Goal: Browse casually: Explore the website without a specific task or goal

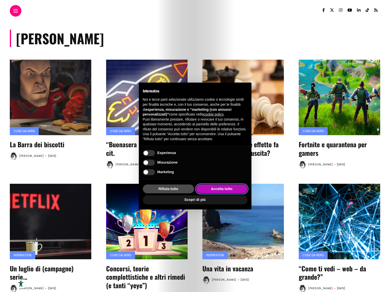
click at [232, 192] on button "Accetta tutto" at bounding box center [221, 188] width 51 height 9
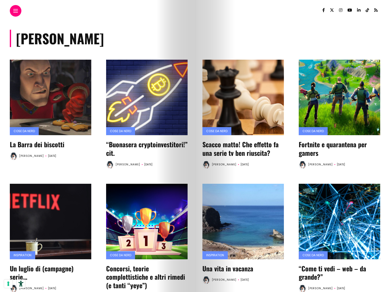
click at [15, 12] on link at bounding box center [15, 10] width 5 height 3
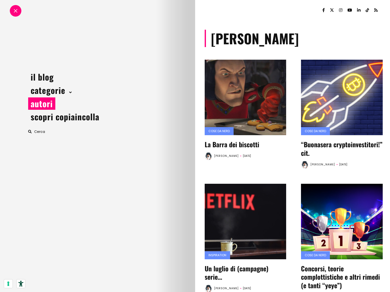
click at [50, 104] on link "autori" at bounding box center [41, 103] width 27 height 12
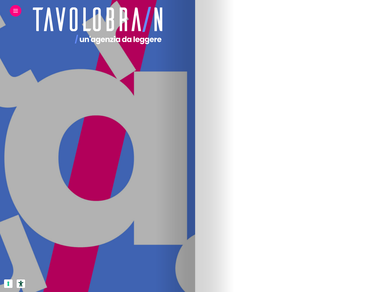
scroll to position [575, 0]
click at [94, 227] on img at bounding box center [52, 203] width 84 height 84
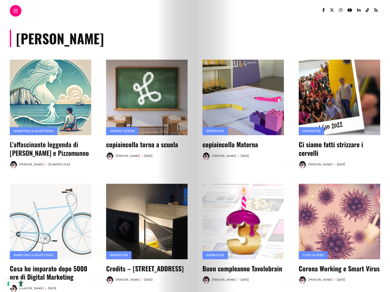
click at [12, 9] on div at bounding box center [16, 11] width 12 height 12
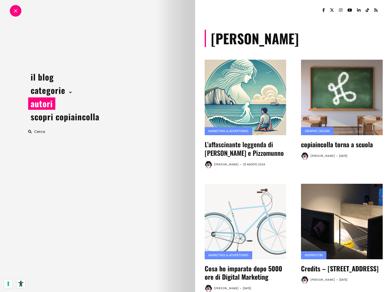
click at [48, 103] on link "autori" at bounding box center [41, 103] width 27 height 12
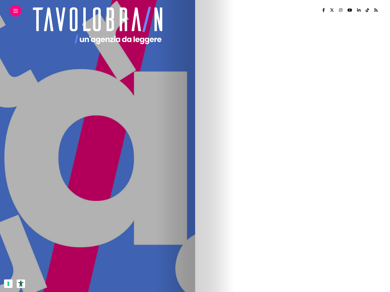
click at [94, 175] on img at bounding box center [52, 149] width 84 height 84
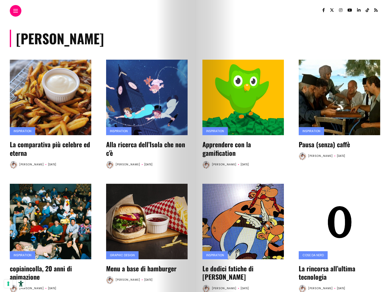
click at [15, 11] on span at bounding box center [15, 11] width 5 height 1
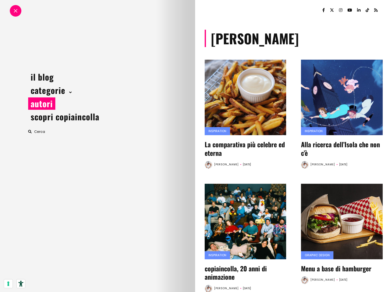
click at [48, 101] on link "autori" at bounding box center [41, 103] width 27 height 12
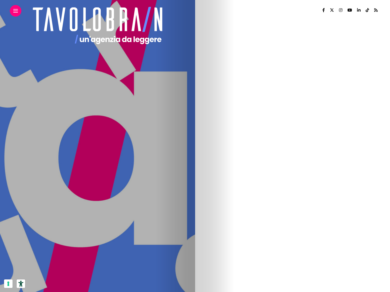
click at [185, 148] on img at bounding box center [143, 149] width 84 height 84
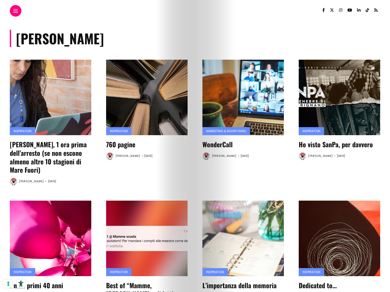
click at [18, 10] on div at bounding box center [16, 11] width 12 height 12
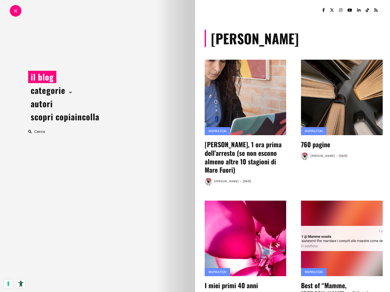
click at [42, 78] on link "il blog" at bounding box center [42, 77] width 28 height 12
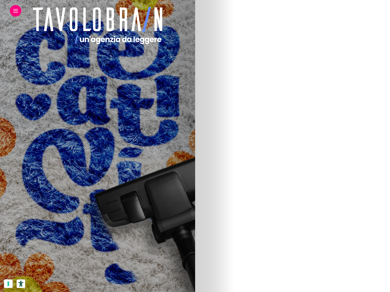
scroll to position [303, 0]
click at [133, 101] on img at bounding box center [51, 102] width 165 height 302
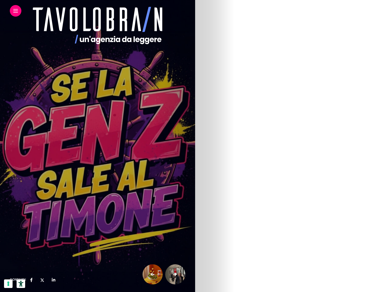
scroll to position [1772, 0]
click at [70, 174] on strong "Quello che abbiamo gustato a Tuttofood 2025" at bounding box center [51, 175] width 38 height 11
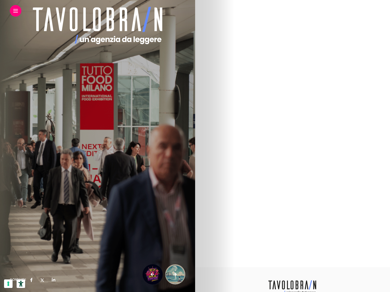
scroll to position [2697, 0]
click at [71, 57] on strong "L’affascinante leggenda di [PERSON_NAME] e Pizzomunno" at bounding box center [51, 64] width 39 height 15
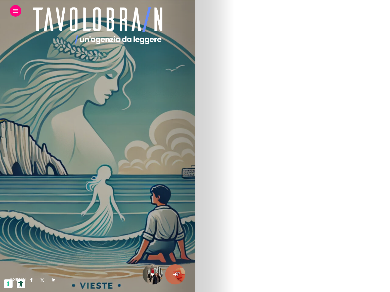
scroll to position [1414, 0]
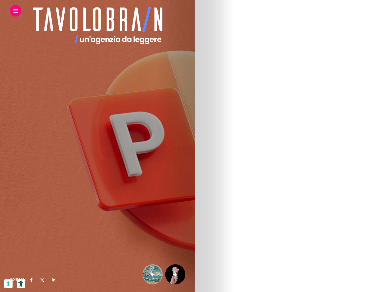
scroll to position [1041, 0]
click at [73, 269] on h6 "Tutti i gusti, più uno" at bounding box center [52, 271] width 40 height 5
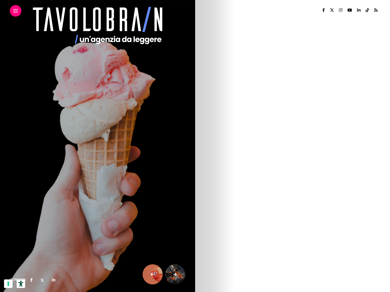
click at [16, 14] on div at bounding box center [16, 11] width 12 height 12
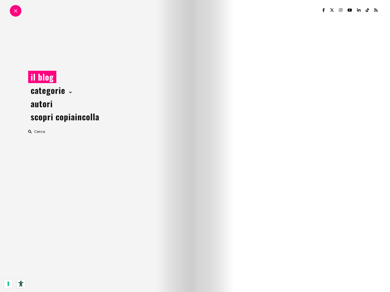
click at [41, 78] on link "il blog" at bounding box center [42, 77] width 28 height 12
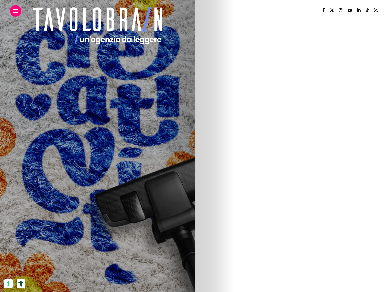
scroll to position [85, 0]
click at [133, 211] on img at bounding box center [51, 196] width 165 height 302
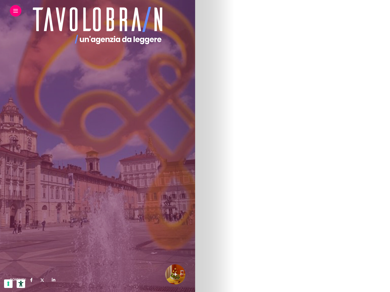
scroll to position [1644, 0]
